Goal: Navigation & Orientation: Find specific page/section

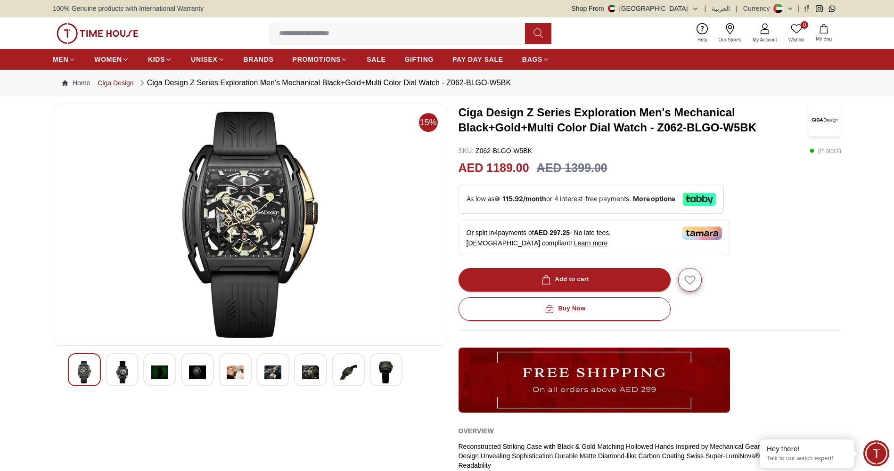
click at [125, 85] on link "Ciga Design" at bounding box center [116, 82] width 36 height 9
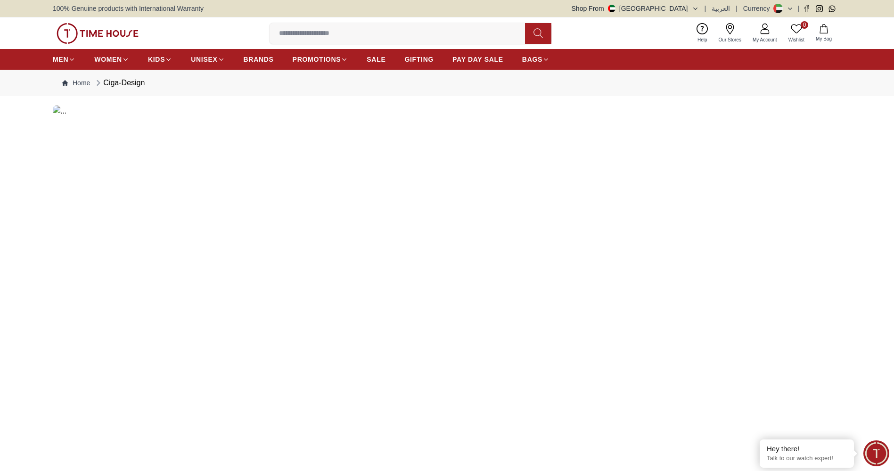
click at [125, 85] on div "Ciga-Design" at bounding box center [119, 82] width 51 height 11
click at [55, 110] on img at bounding box center [447, 321] width 788 height 430
